Goal: Understand process/instructions: Learn how to perform a task or action

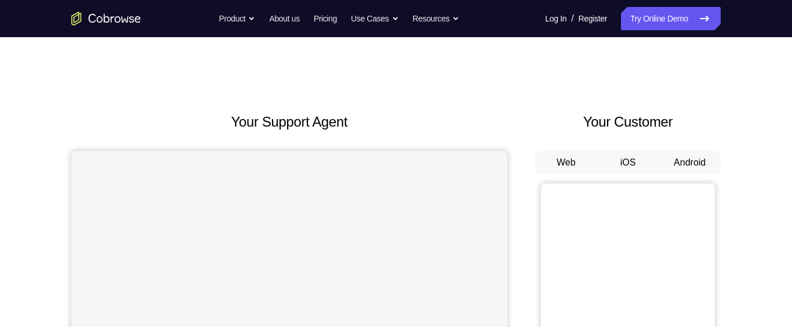
click at [690, 167] on button "Android" at bounding box center [690, 162] width 62 height 23
click at [694, 157] on button "Android" at bounding box center [690, 162] width 62 height 23
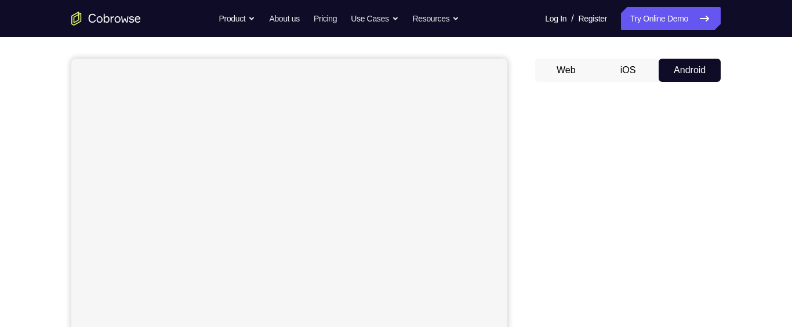
scroll to position [90, 0]
click at [611, 77] on button "iOS" at bounding box center [629, 72] width 62 height 23
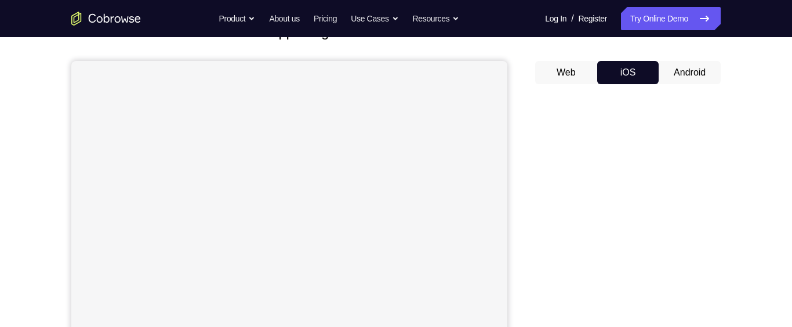
click at [560, 73] on button "Web" at bounding box center [566, 72] width 62 height 23
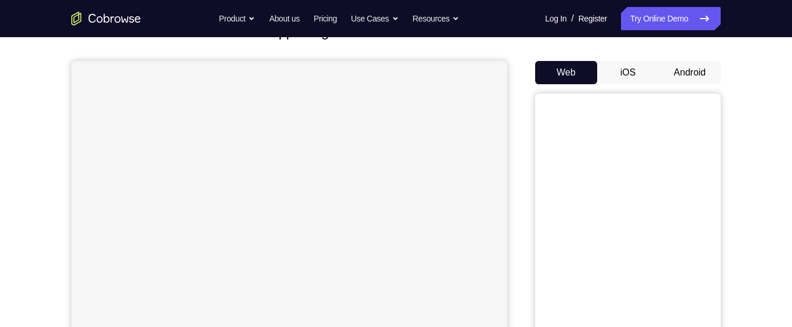
click at [679, 75] on button "Android" at bounding box center [690, 72] width 62 height 23
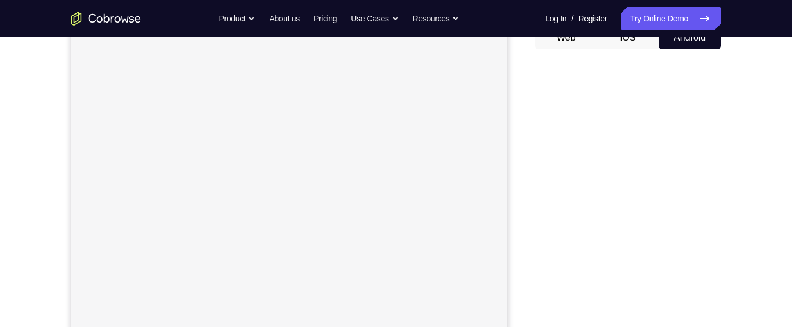
scroll to position [42, 0]
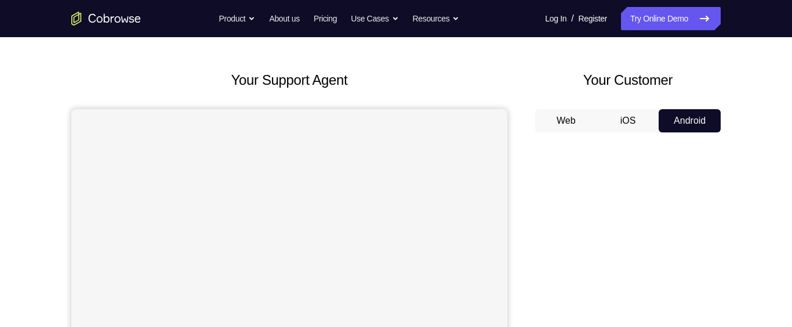
click at [683, 140] on div "Web iOS Android" at bounding box center [628, 303] width 186 height 389
click at [678, 111] on button "Android" at bounding box center [690, 120] width 62 height 23
click at [682, 119] on button "Android" at bounding box center [690, 120] width 62 height 23
click at [560, 115] on button "Web" at bounding box center [566, 120] width 62 height 23
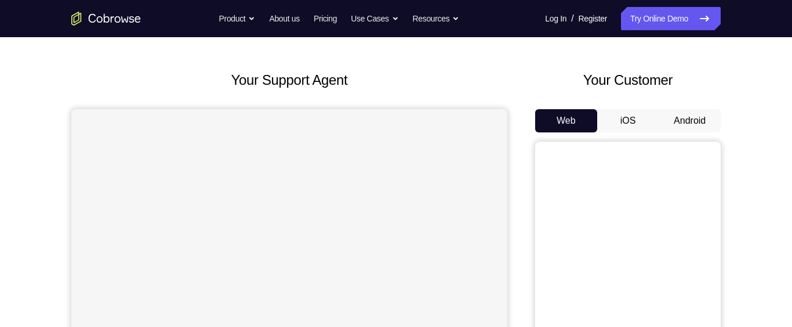
click at [562, 118] on button "Web" at bounding box center [566, 120] width 62 height 23
click at [559, 117] on button "Web" at bounding box center [566, 120] width 62 height 23
click at [625, 124] on button "iOS" at bounding box center [629, 120] width 62 height 23
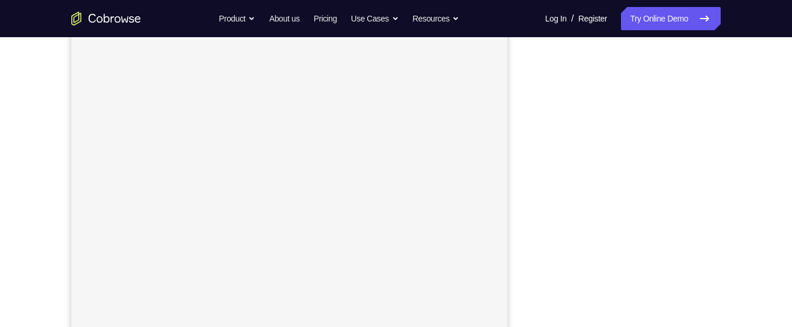
scroll to position [88, 0]
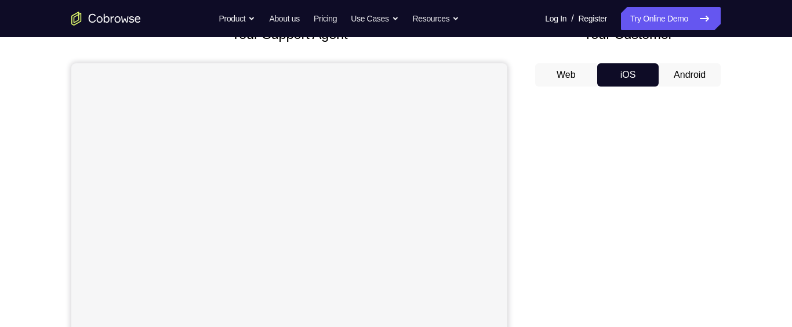
click at [686, 71] on button "Android" at bounding box center [690, 74] width 62 height 23
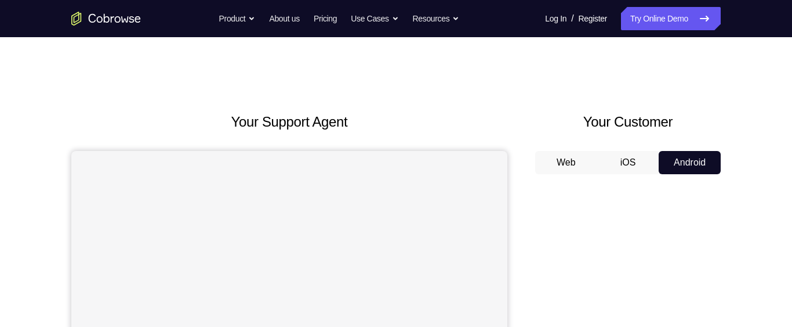
click at [627, 157] on button "iOS" at bounding box center [629, 162] width 62 height 23
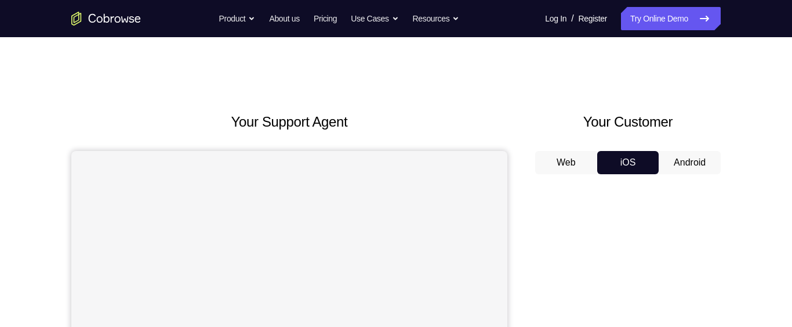
click at [696, 163] on button "Android" at bounding box center [690, 162] width 62 height 23
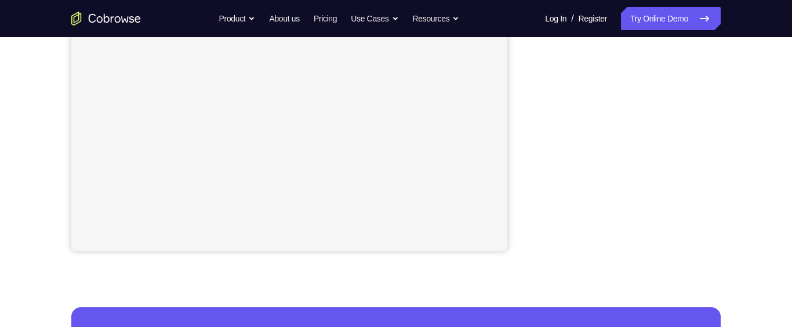
scroll to position [291, 0]
